Goal: Check status

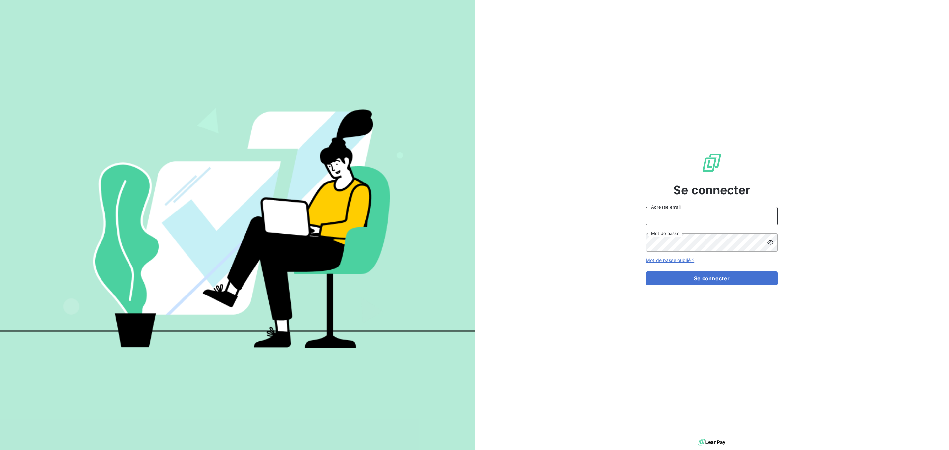
click at [663, 212] on input "Adresse email" at bounding box center [712, 216] width 132 height 18
type input "[EMAIL_ADDRESS][DOMAIN_NAME]"
click at [646, 271] on button "Se connecter" at bounding box center [712, 278] width 132 height 14
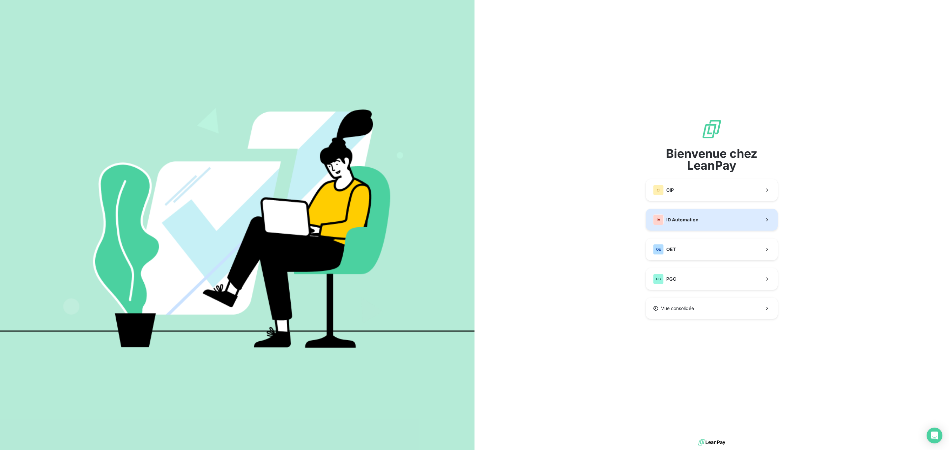
click at [697, 213] on button "IA ID Automation" at bounding box center [712, 220] width 132 height 22
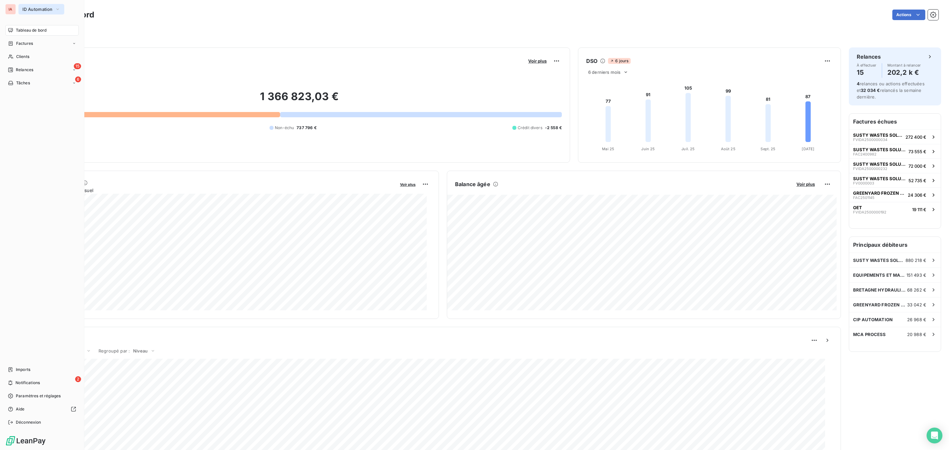
click at [40, 9] on span "ID Automation" at bounding box center [37, 9] width 30 height 5
click at [52, 42] on span "CIP" at bounding box center [61, 43] width 58 height 7
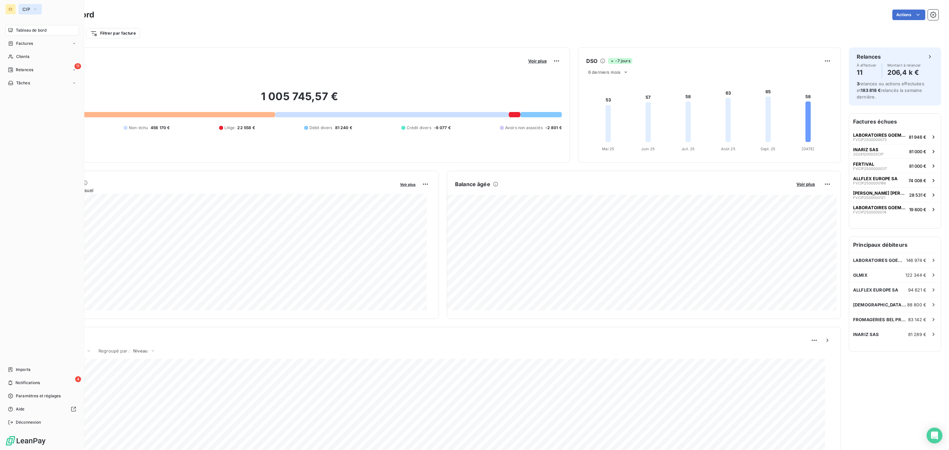
click at [25, 5] on button "CIP" at bounding box center [29, 9] width 23 height 11
click at [45, 72] on span "OET" at bounding box center [61, 74] width 58 height 7
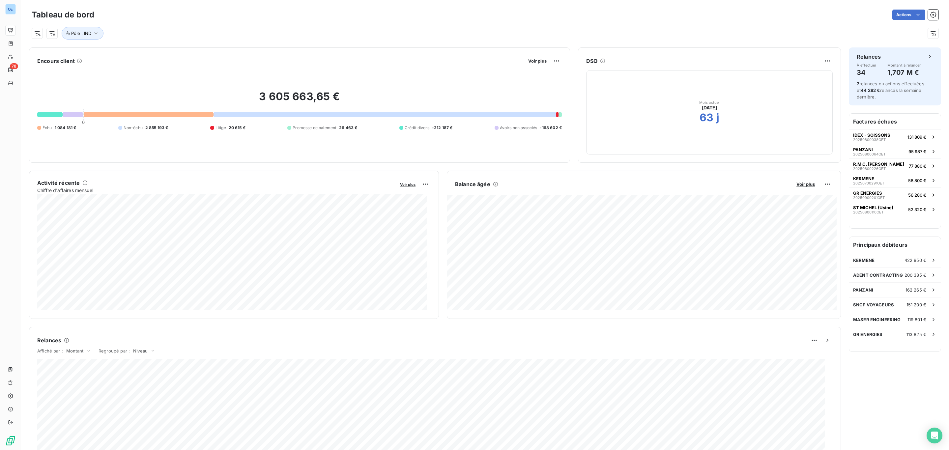
click at [600, 62] on icon at bounding box center [602, 61] width 5 height 5
click at [820, 60] on html "OE 78 Tableau de bord Actions Pôle : IND Encours client Voir plus 3 605 663,65 …" at bounding box center [474, 225] width 949 height 450
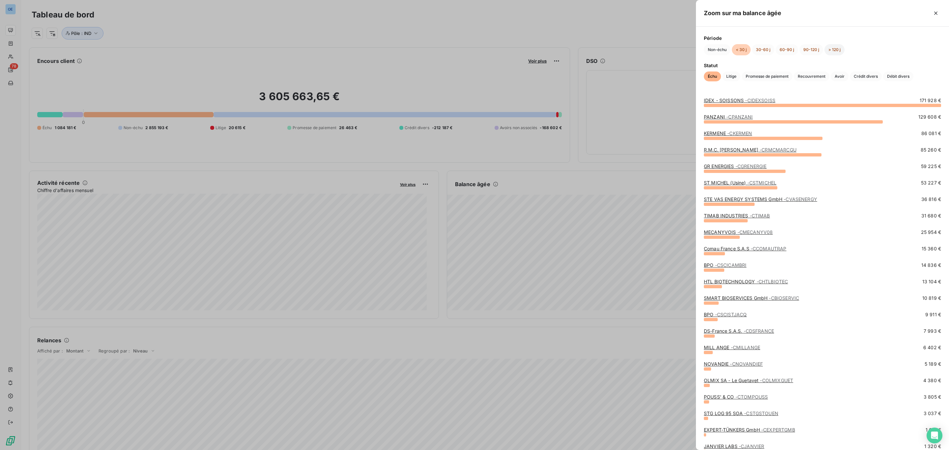
click at [830, 50] on button "> 120 j" at bounding box center [834, 49] width 20 height 11
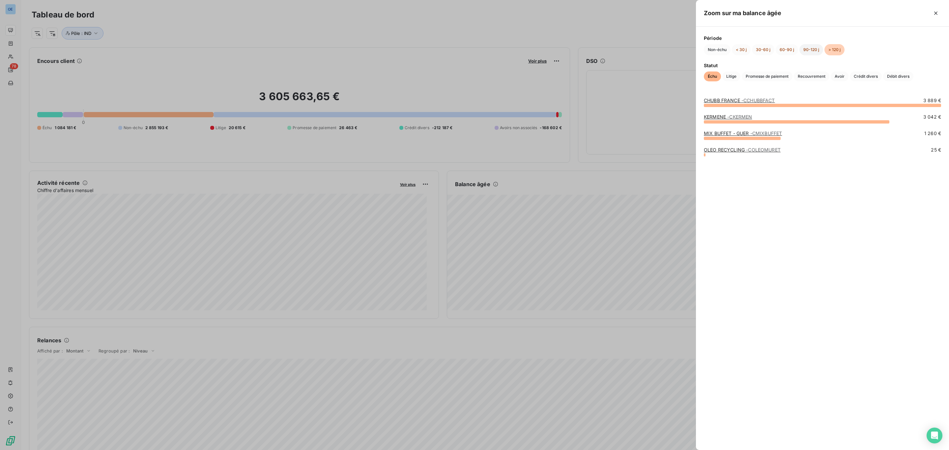
click at [813, 48] on button "90-120 j" at bounding box center [811, 49] width 24 height 11
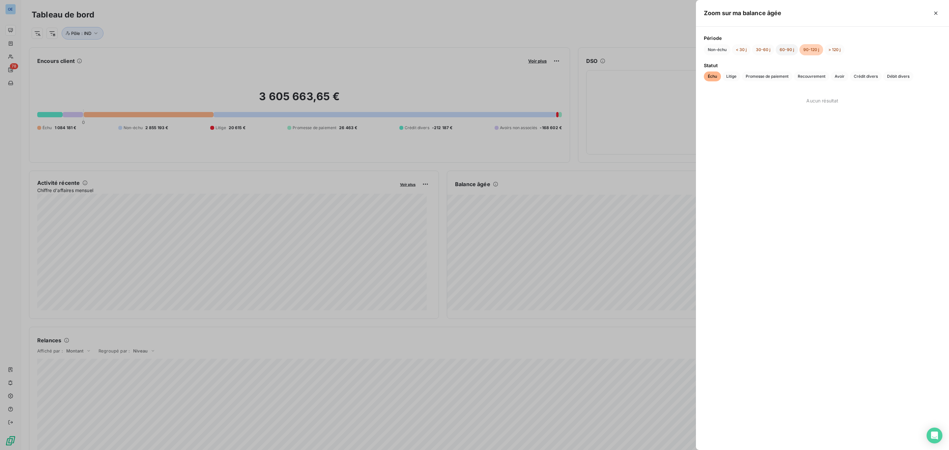
click at [789, 51] on button "60-90 j" at bounding box center [786, 49] width 22 height 11
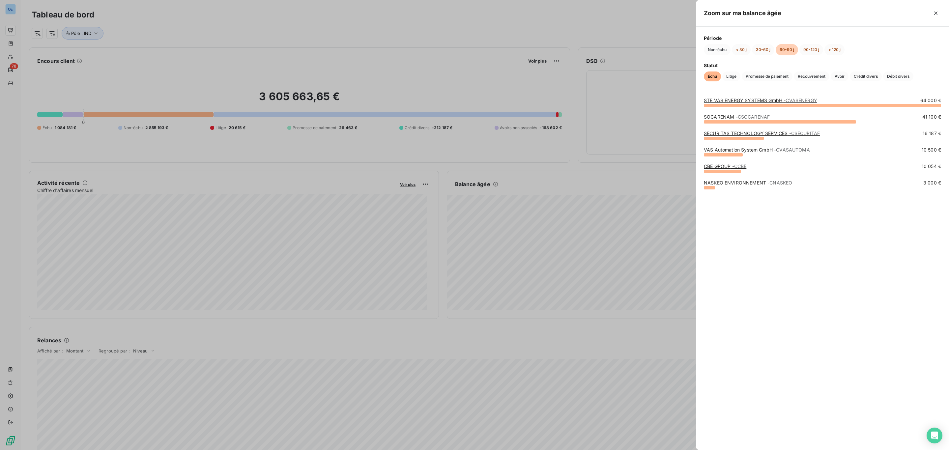
click at [765, 263] on div "STE VAS ENERGY SYSTEMS GmbH - CVASENERGY 64 000 € SOCARENAM - CSOCARENAF 41 100…" at bounding box center [822, 269] width 253 height 361
click at [420, 27] on div at bounding box center [474, 225] width 949 height 450
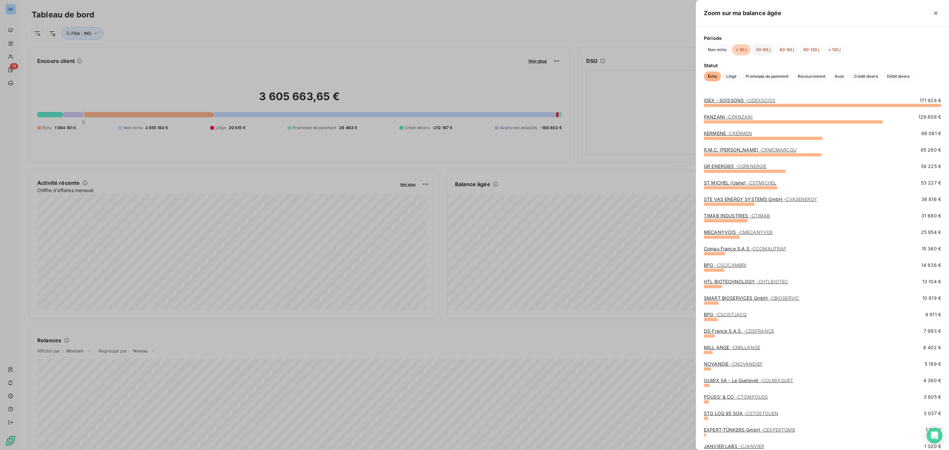
click at [771, 48] on button "30-60 j" at bounding box center [763, 49] width 22 height 11
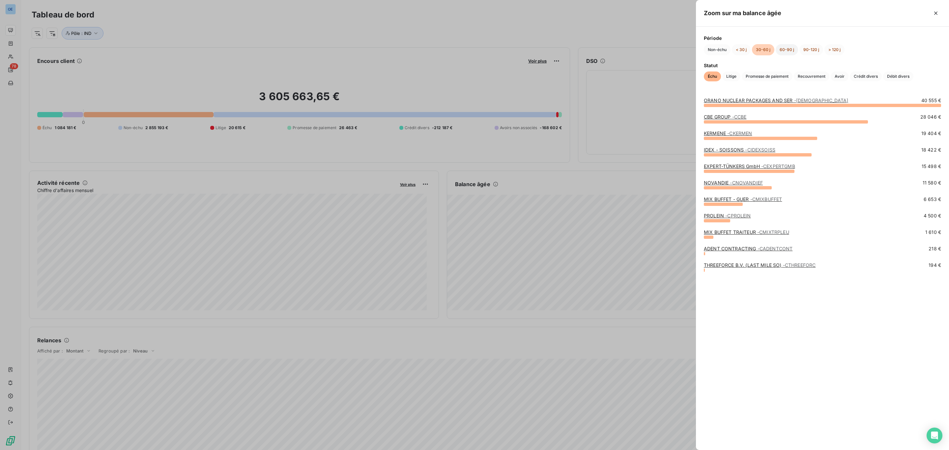
click at [785, 49] on button "60-90 j" at bounding box center [786, 49] width 22 height 11
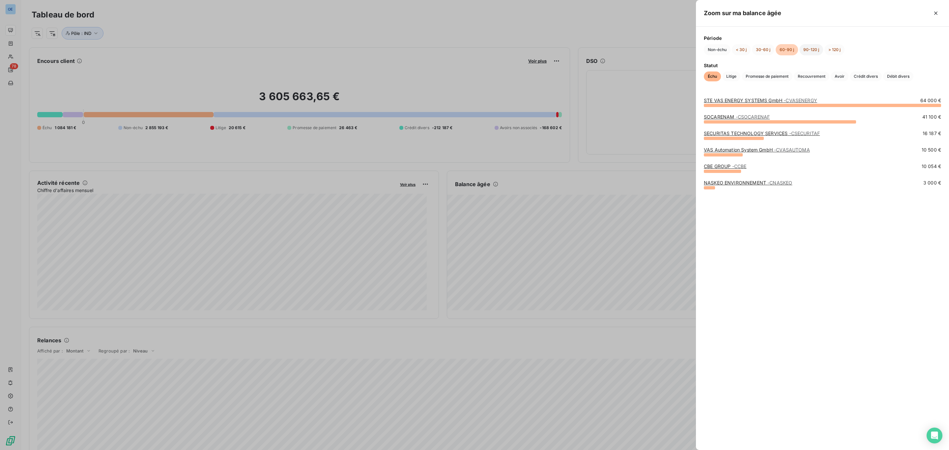
click at [808, 49] on button "90-120 j" at bounding box center [811, 49] width 24 height 11
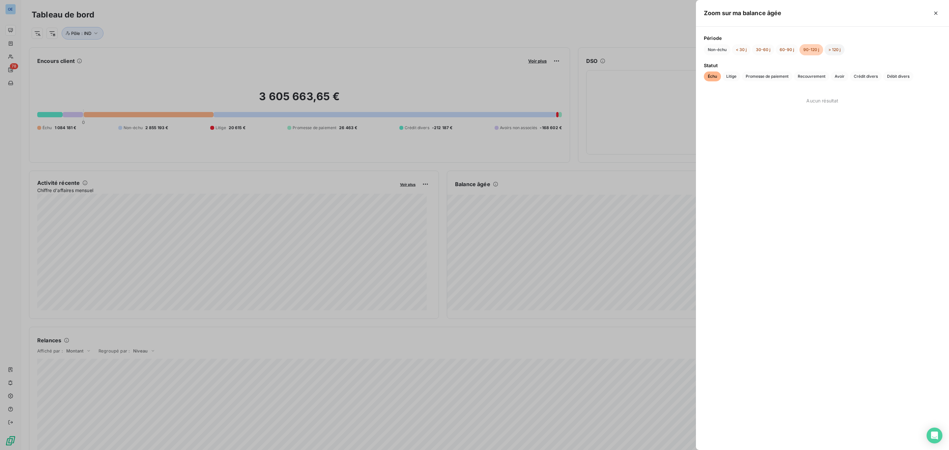
click at [832, 49] on button "> 120 j" at bounding box center [834, 49] width 20 height 11
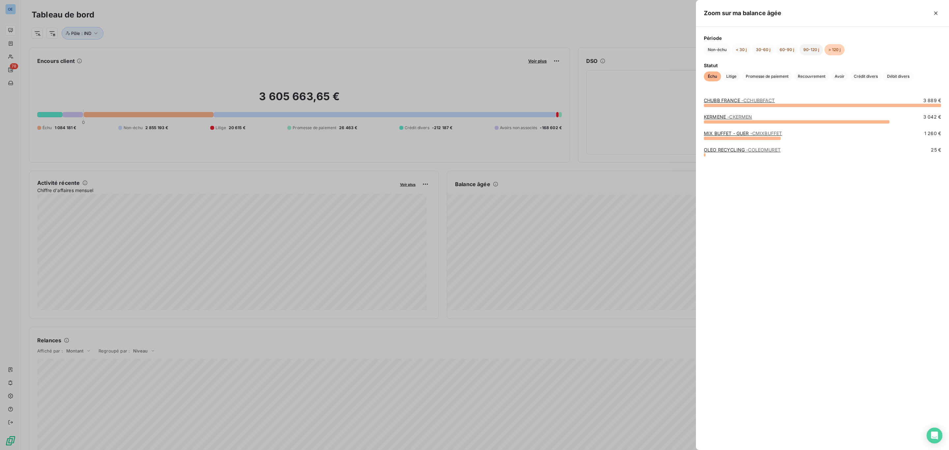
click at [802, 50] on button "90-120 j" at bounding box center [811, 49] width 24 height 11
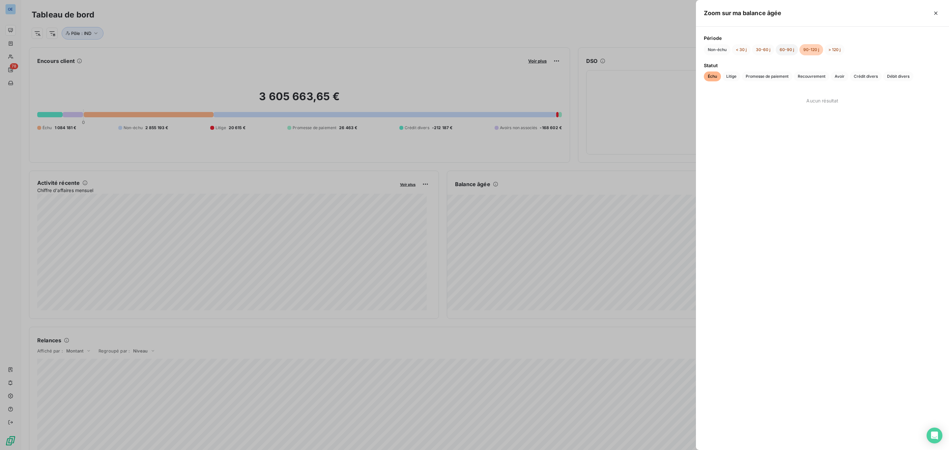
click at [790, 49] on button "60-90 j" at bounding box center [786, 49] width 22 height 11
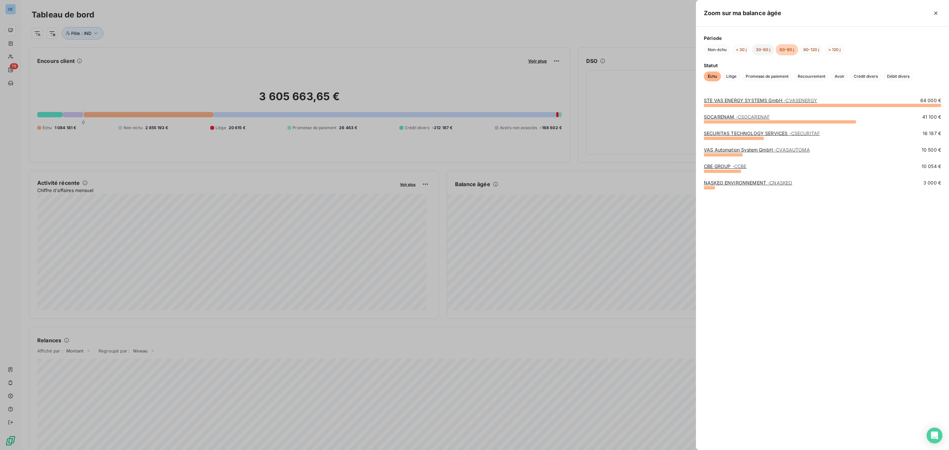
click at [757, 49] on button "30-60 j" at bounding box center [763, 49] width 22 height 11
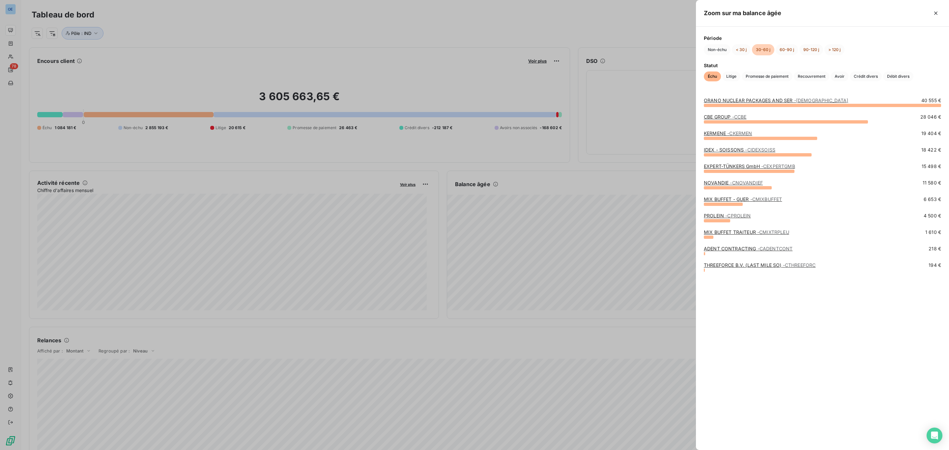
click at [527, 22] on div at bounding box center [474, 225] width 949 height 450
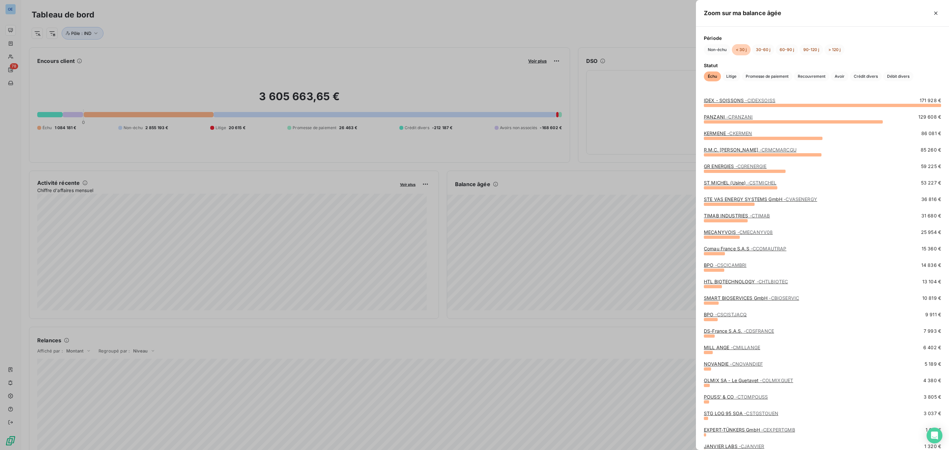
click at [616, 22] on div at bounding box center [474, 225] width 949 height 450
